Goal: Information Seeking & Learning: Learn about a topic

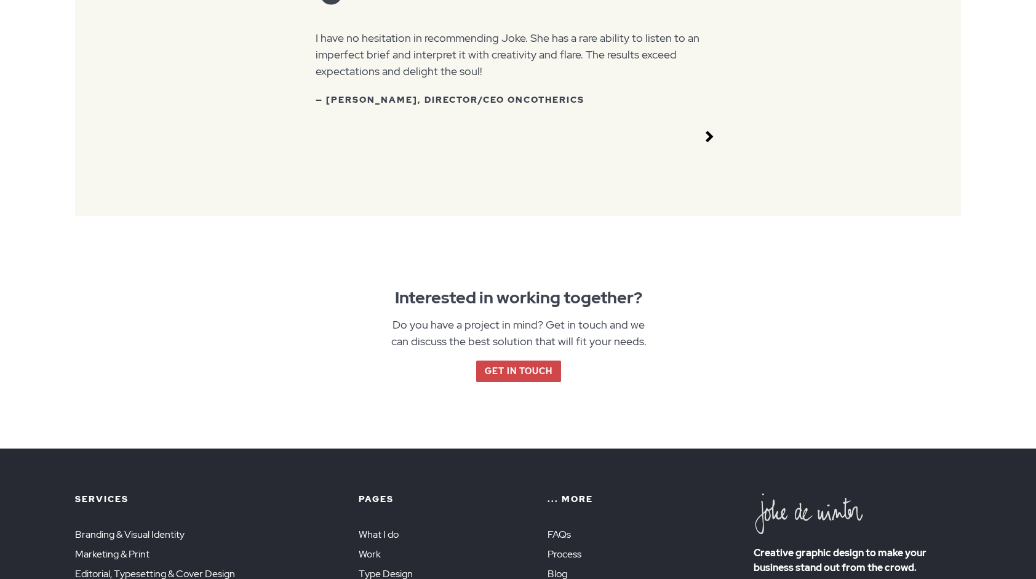
scroll to position [1845, 0]
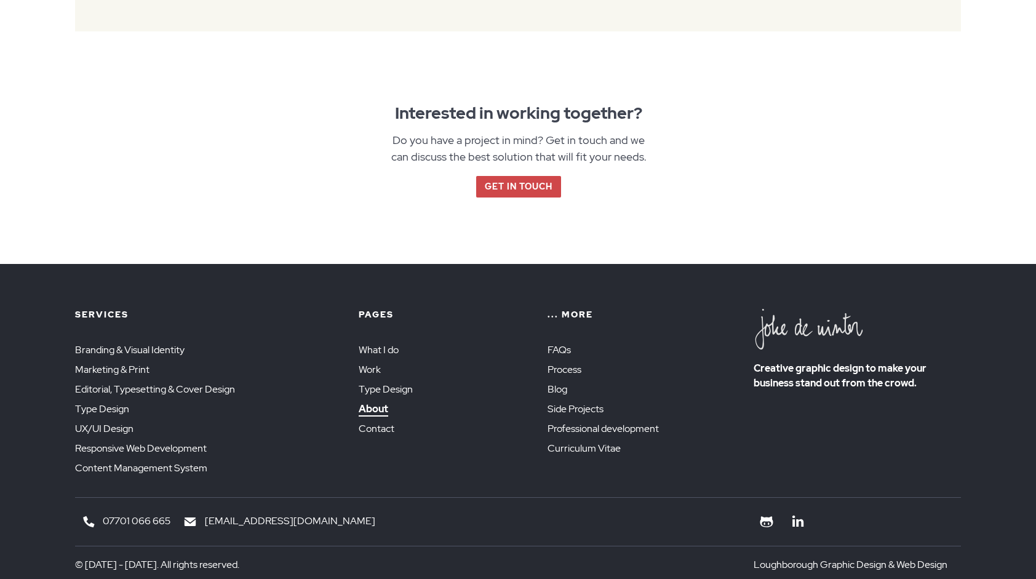
click at [375, 410] on link "About" at bounding box center [374, 409] width 30 height 14
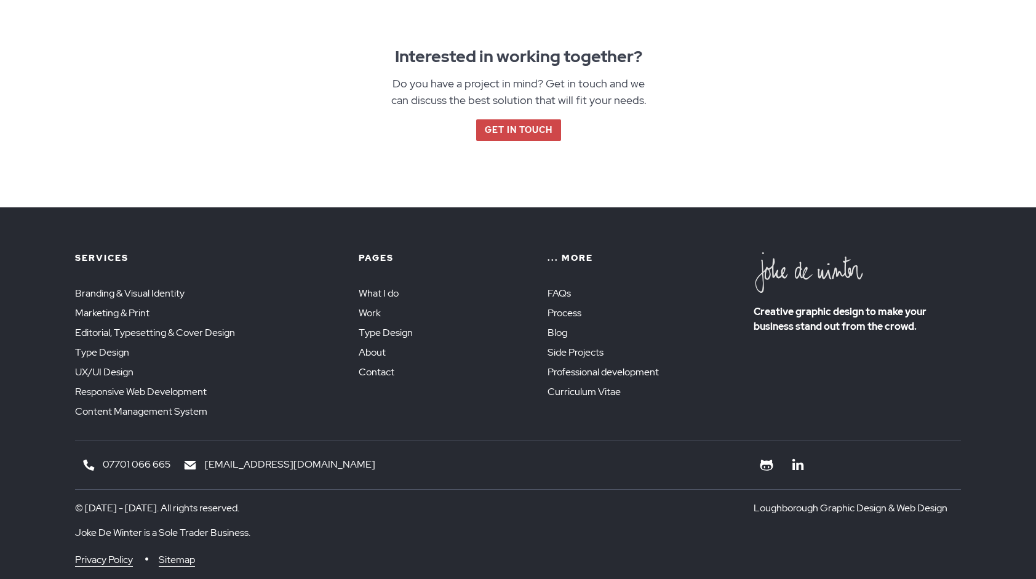
scroll to position [1744, 0]
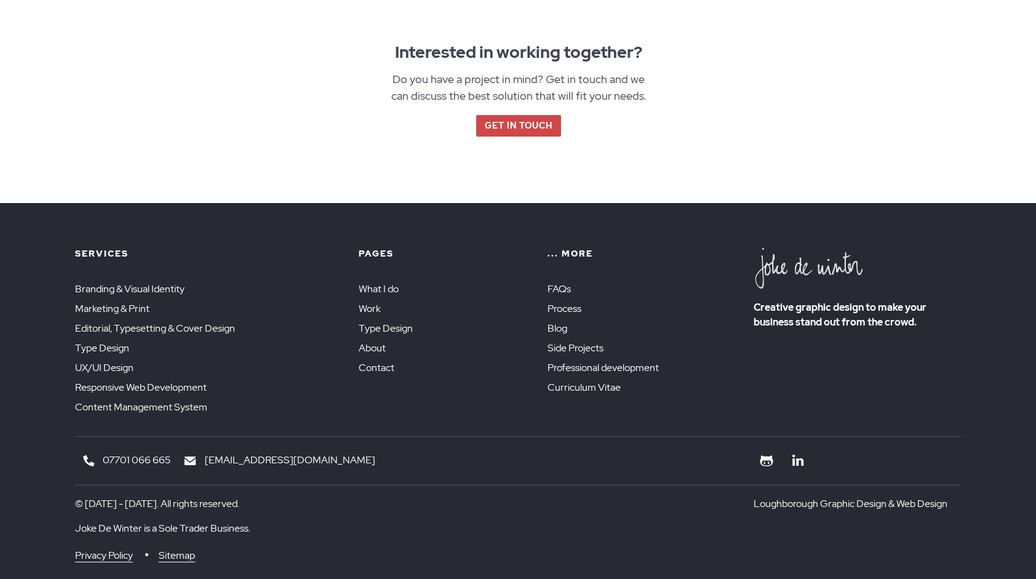
click at [381, 301] on li "Work" at bounding box center [453, 311] width 189 height 20
click at [566, 341] on link "Side Projects" at bounding box center [578, 348] width 62 height 14
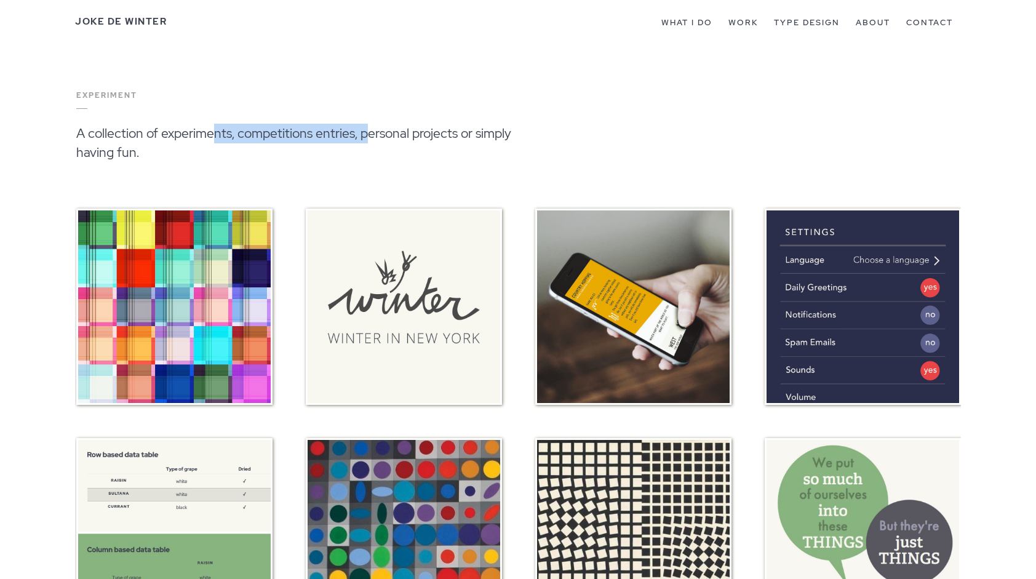
drag, startPoint x: 217, startPoint y: 133, endPoint x: 363, endPoint y: 139, distance: 146.5
click at [363, 139] on p "A collection of experiments, competitions entries, personal projects or simply …" at bounding box center [313, 150] width 474 height 52
drag, startPoint x: 363, startPoint y: 139, endPoint x: 447, endPoint y: 162, distance: 86.3
click at [447, 162] on p "A collection of experiments, competitions entries, personal projects or simply …" at bounding box center [313, 150] width 474 height 52
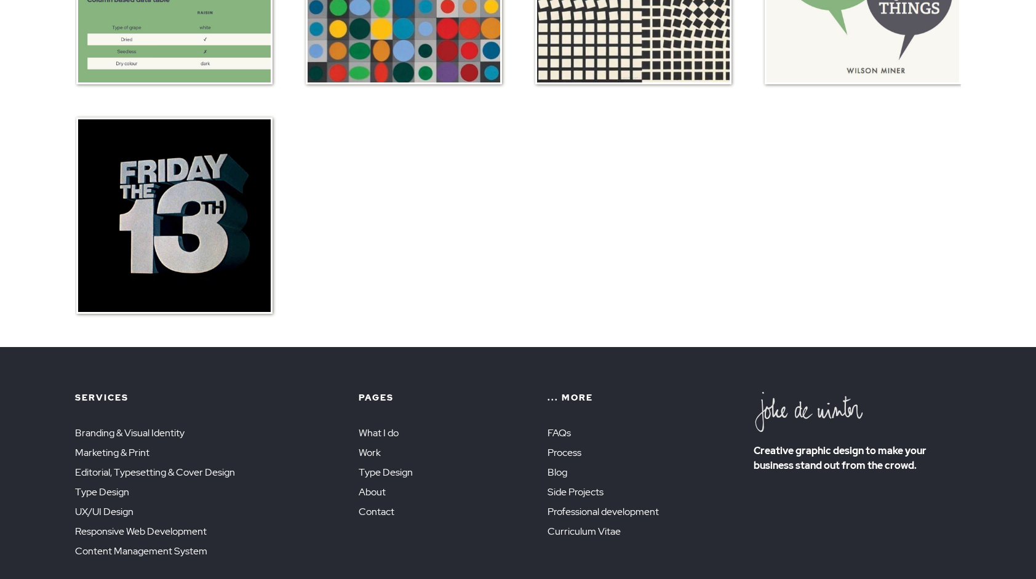
scroll to position [727, 0]
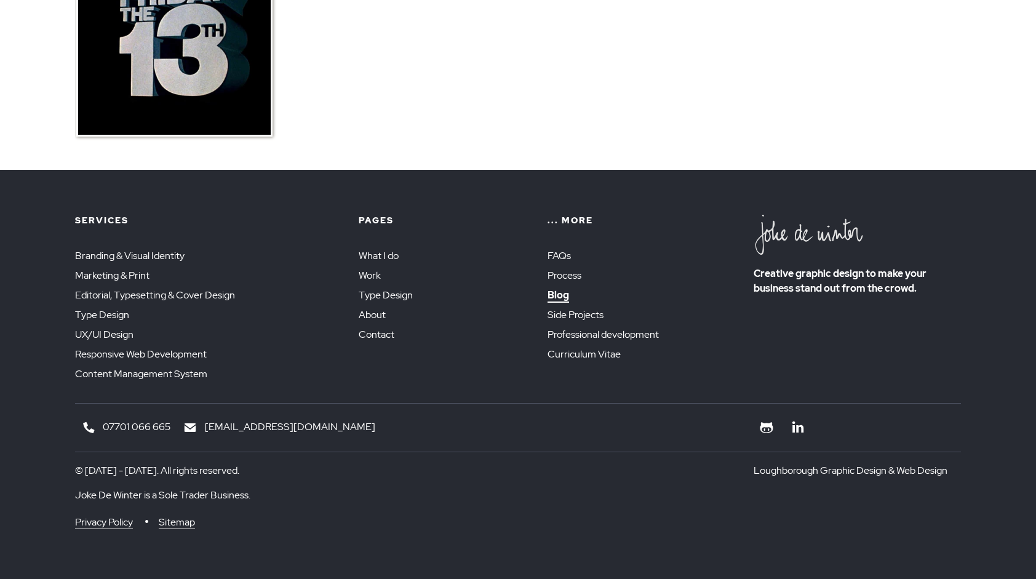
click at [563, 298] on link "Blog" at bounding box center [558, 295] width 22 height 14
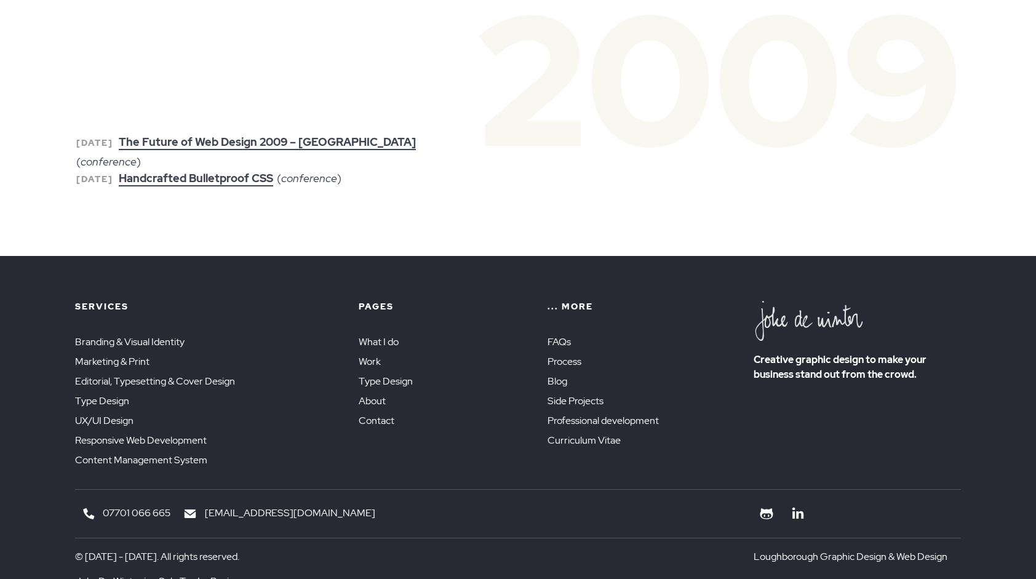
scroll to position [3987, 0]
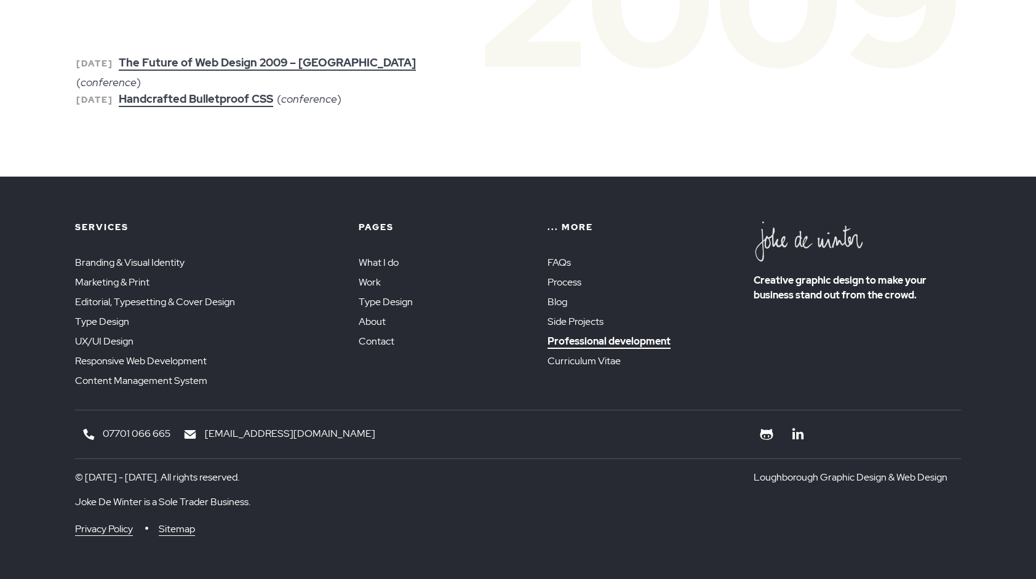
click at [602, 339] on link "Professional development" at bounding box center [608, 342] width 123 height 14
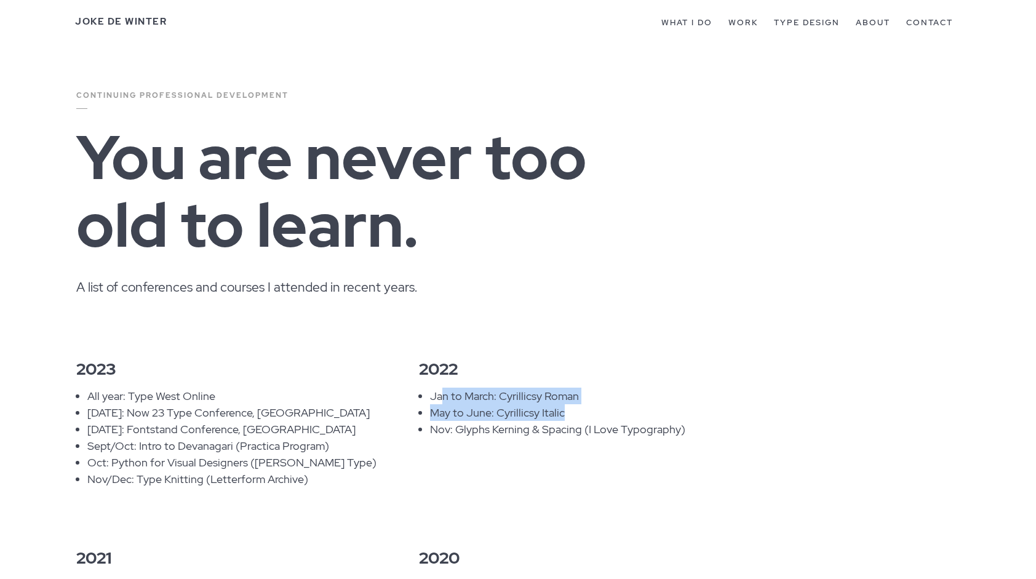
drag, startPoint x: 442, startPoint y: 395, endPoint x: 562, endPoint y: 411, distance: 121.0
click at [562, 411] on ul "Jan to March: Cyrillicsy Roman May to June: Cyrillicsy Italic Nov: Glyphs Kerni…" at bounding box center [579, 417] width 298 height 61
click at [378, 380] on h2 "2023" at bounding box center [230, 365] width 309 height 45
